Goal: Entertainment & Leisure: Consume media (video, audio)

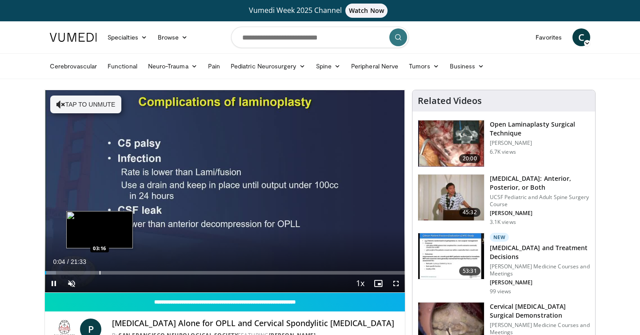
click at [100, 272] on div "Progress Bar" at bounding box center [100, 273] width 1 height 4
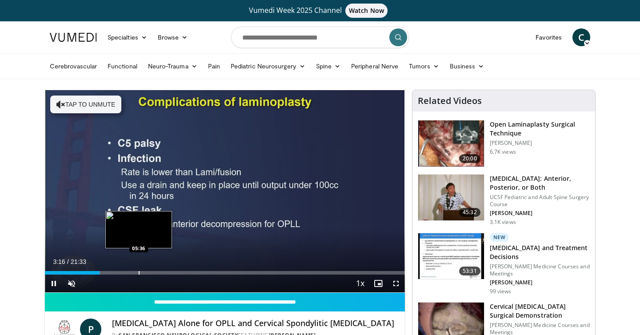
click at [139, 274] on div "Progress Bar" at bounding box center [139, 273] width 1 height 4
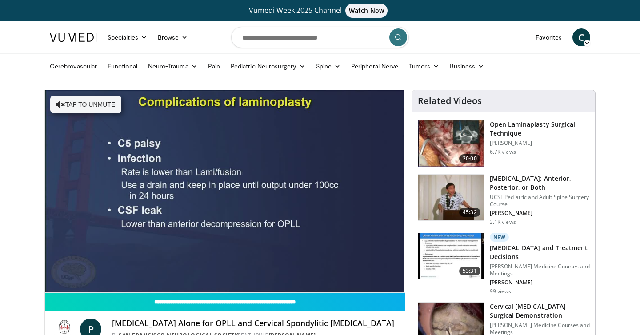
click at [205, 270] on div "10 seconds Tap to unmute" at bounding box center [225, 191] width 360 height 202
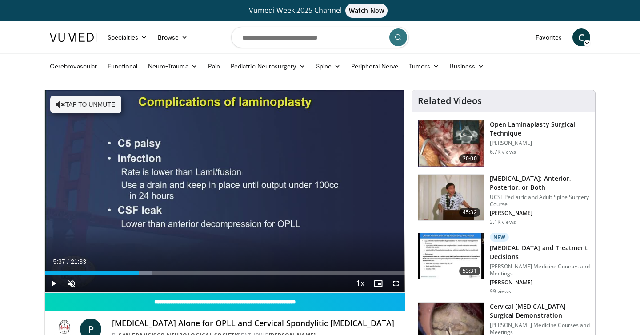
click at [210, 275] on div "Current Time 5:37 / Duration 21:33 Play Skip Backward Skip Forward Unmute Loade…" at bounding box center [225, 284] width 360 height 18
click at [218, 275] on div "Current Time 5:37 / Duration 21:33 Play Skip Backward Skip Forward Unmute Loade…" at bounding box center [225, 284] width 360 height 18
click at [217, 273] on div "Progress Bar" at bounding box center [217, 273] width 1 height 4
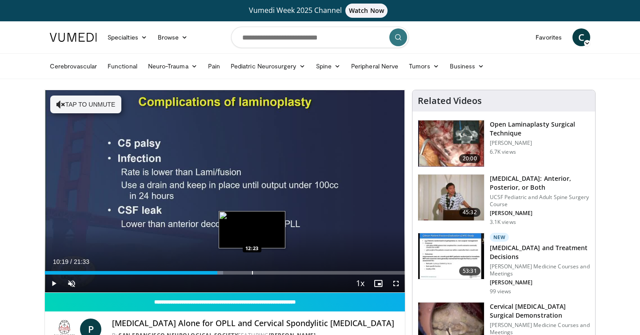
click at [252, 273] on div "Progress Bar" at bounding box center [252, 273] width 1 height 4
